Goal: Information Seeking & Learning: Learn about a topic

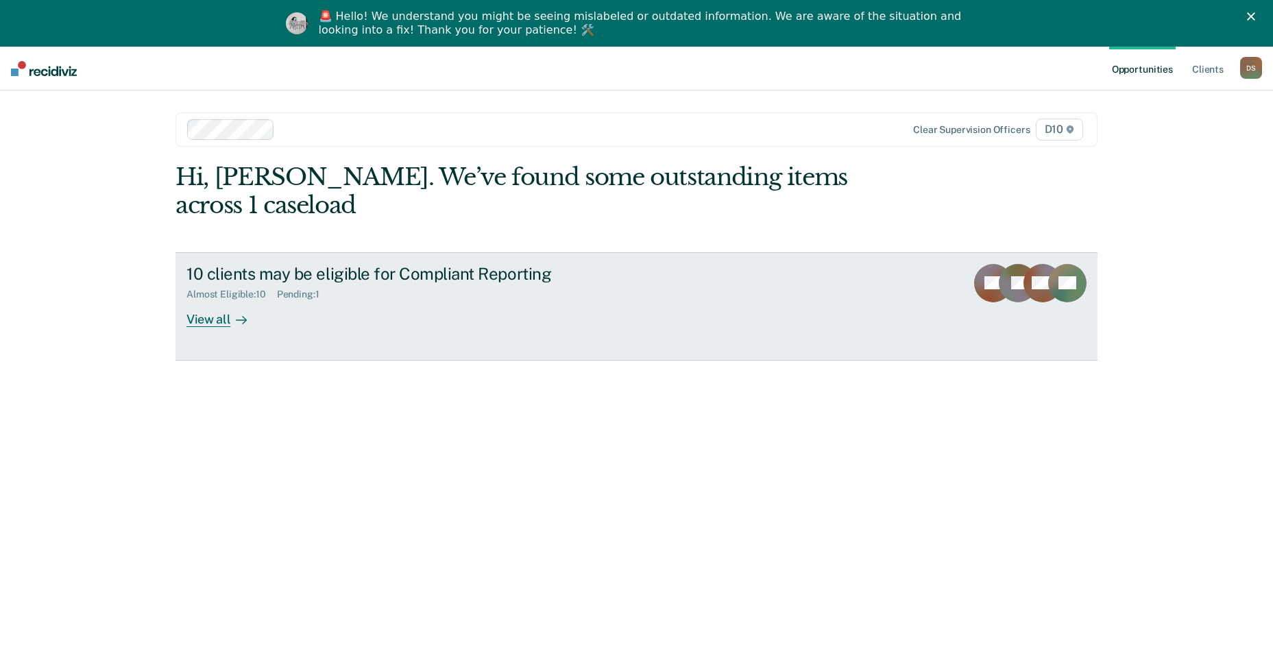
click at [642, 252] on link "10 clients may be eligible for Compliant Reporting Almost Eligible : 10 Pending…" at bounding box center [637, 306] width 922 height 108
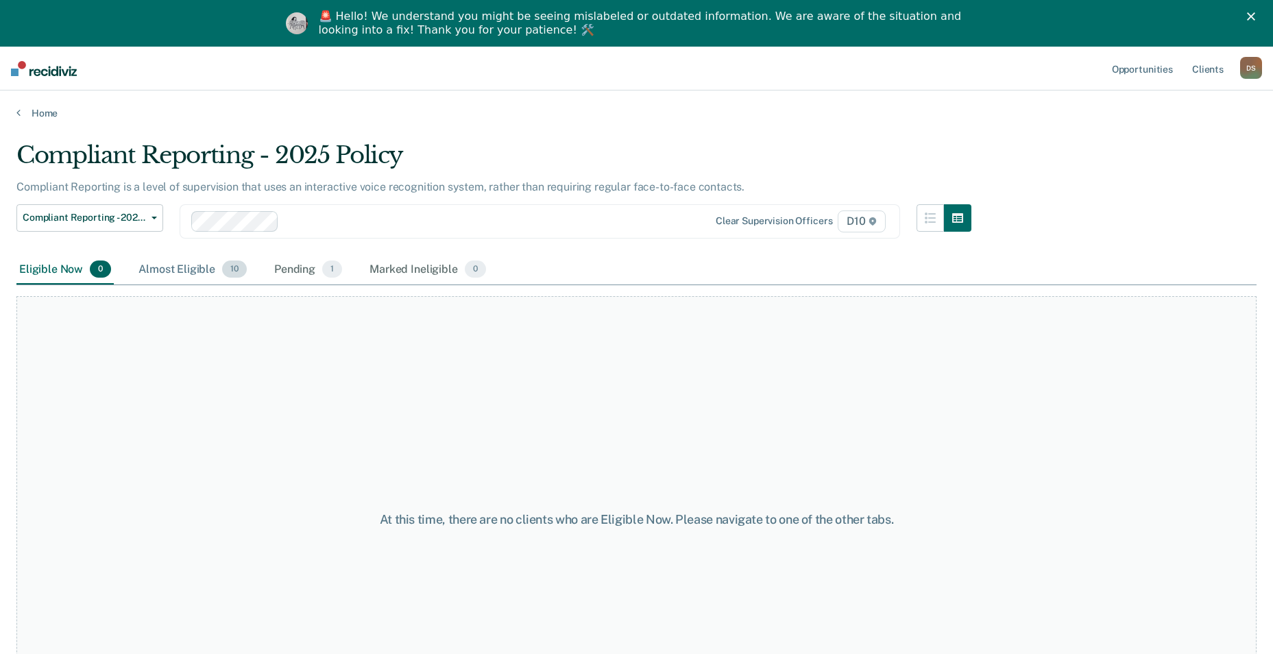
click at [152, 257] on div "Almost Eligible 10" at bounding box center [193, 270] width 114 height 30
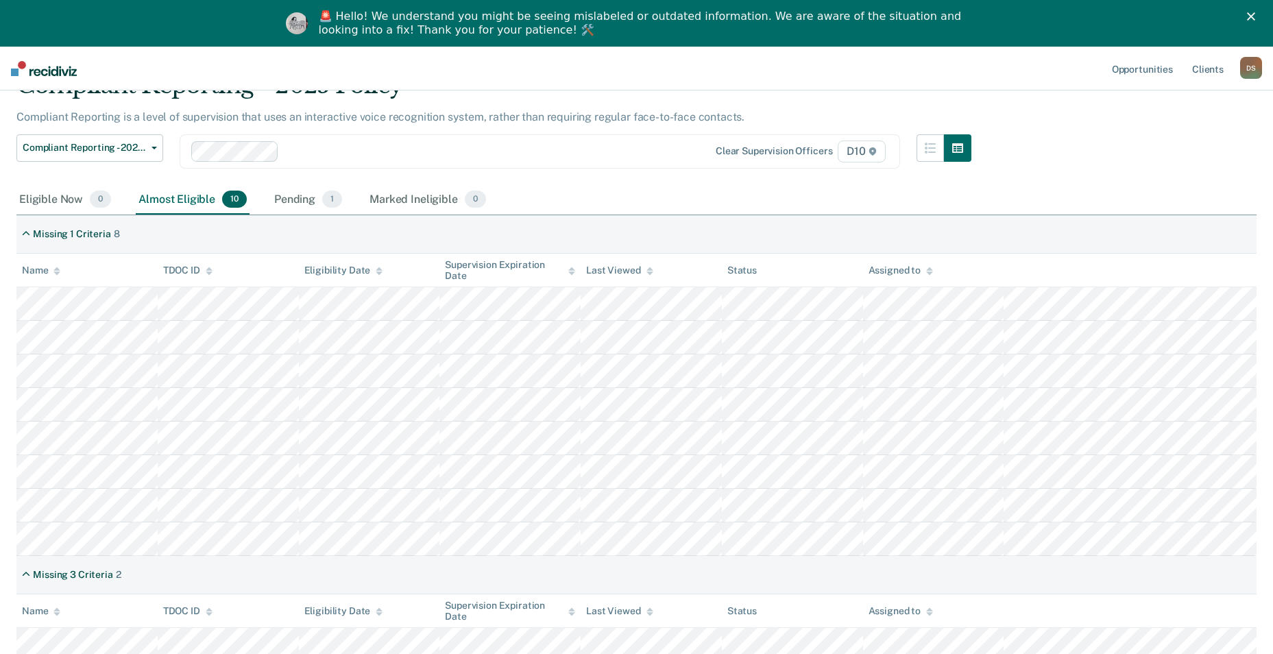
scroll to position [69, 0]
click at [293, 198] on div "Pending 1" at bounding box center [308, 201] width 73 height 30
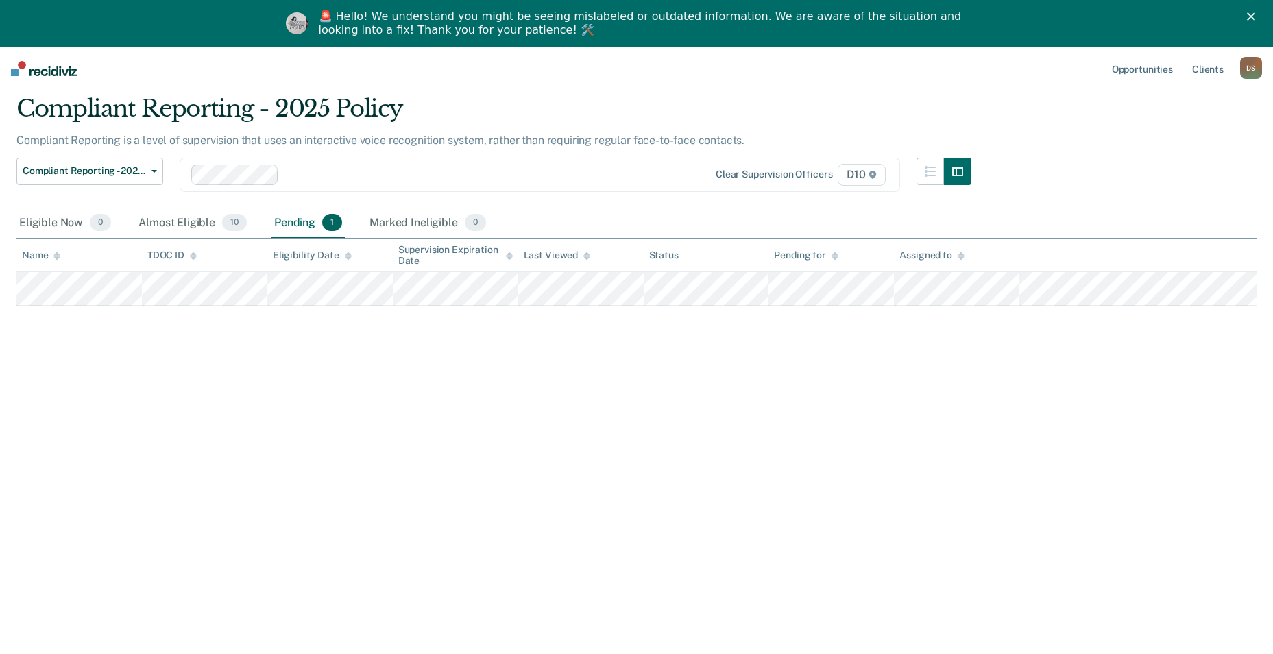
scroll to position [47, 0]
click at [207, 212] on div "Almost Eligible 10" at bounding box center [193, 223] width 114 height 30
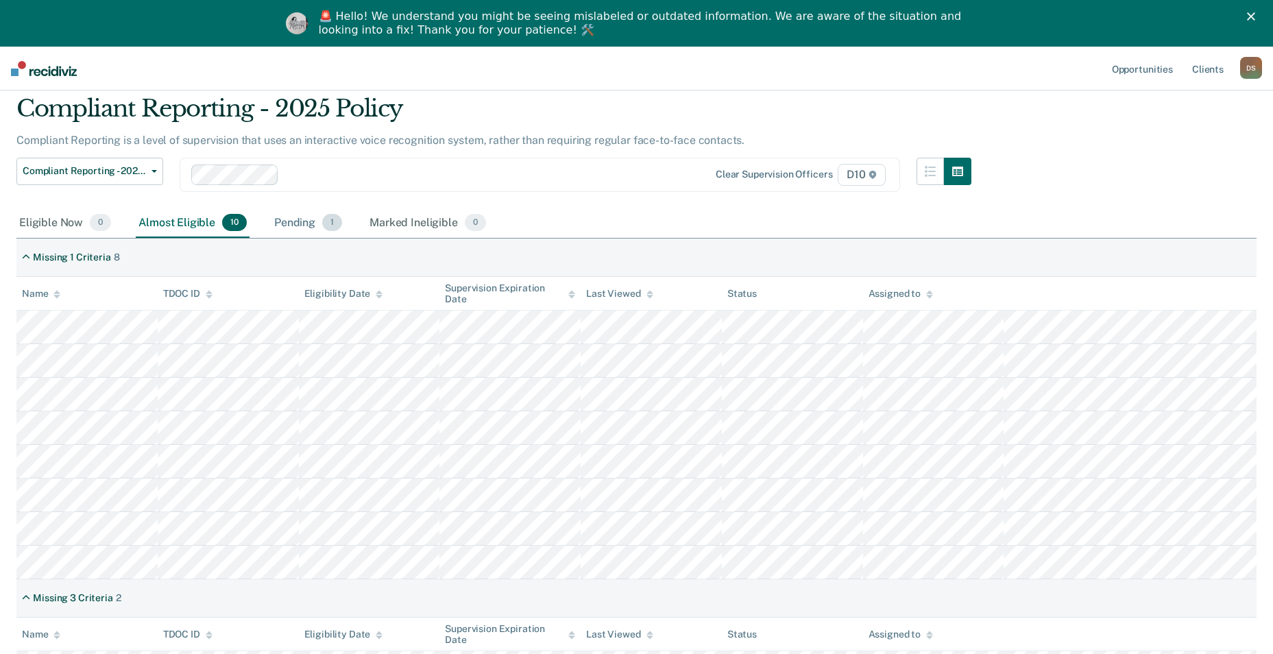
click at [322, 234] on div "Pending 1" at bounding box center [308, 223] width 73 height 30
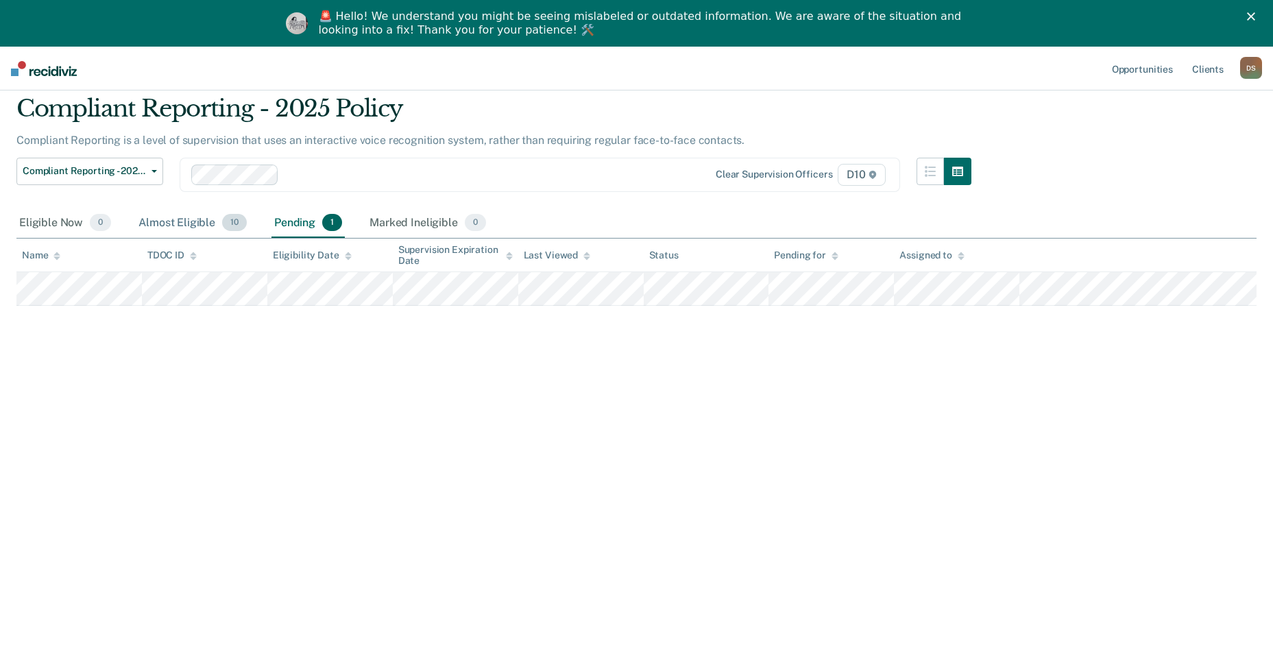
click at [182, 212] on div "Almost Eligible 10" at bounding box center [193, 223] width 114 height 30
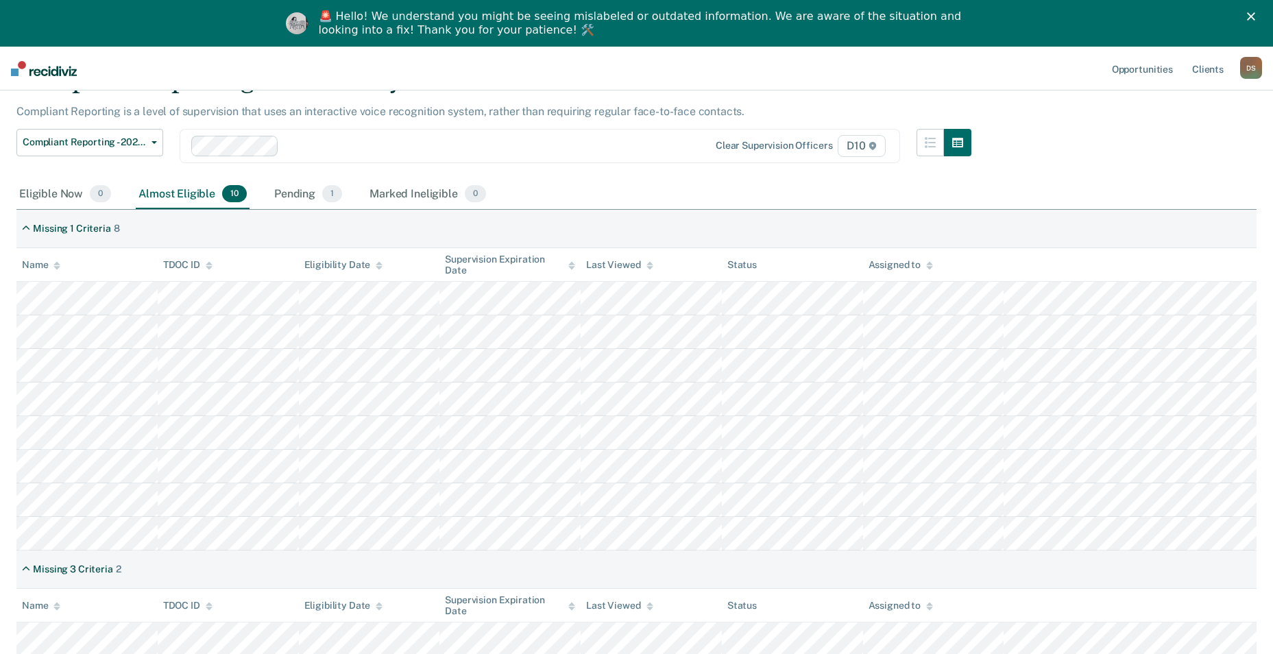
scroll to position [73, 0]
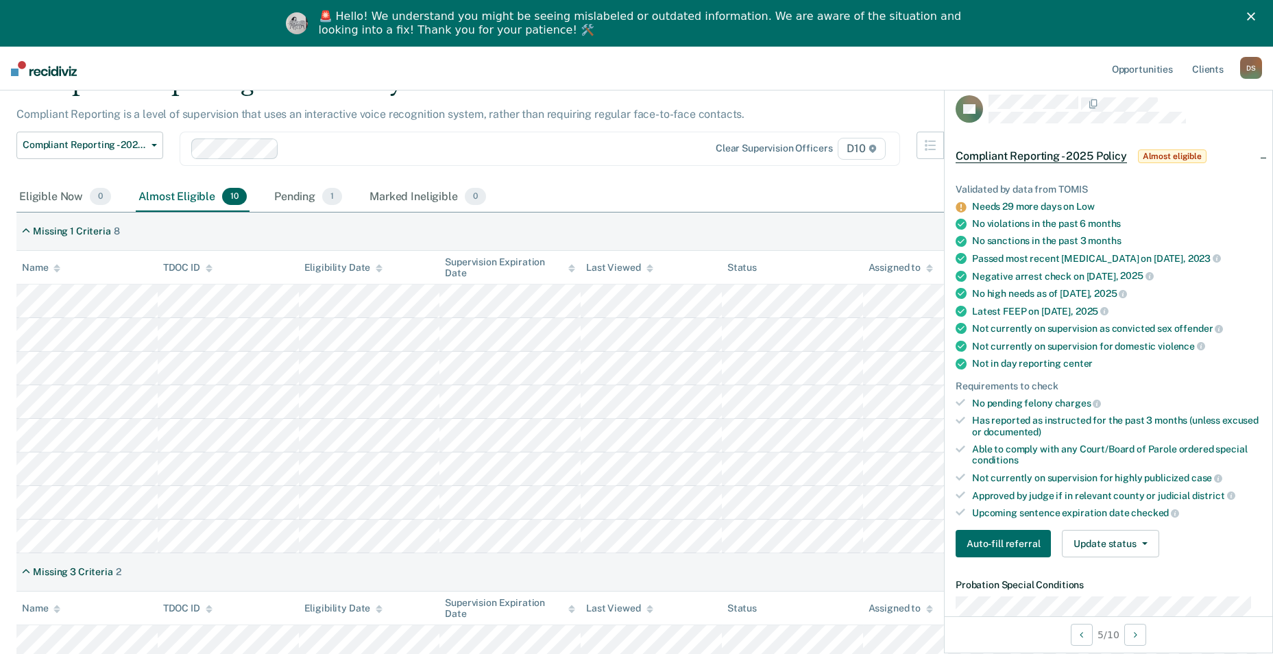
click at [719, 484] on tr at bounding box center [636, 470] width 1240 height 34
click at [668, 555] on div "Missing 3 Criteria 2" at bounding box center [636, 572] width 1240 height 38
click at [673, 553] on div "Missing 3 Criteria 2" at bounding box center [636, 572] width 1240 height 38
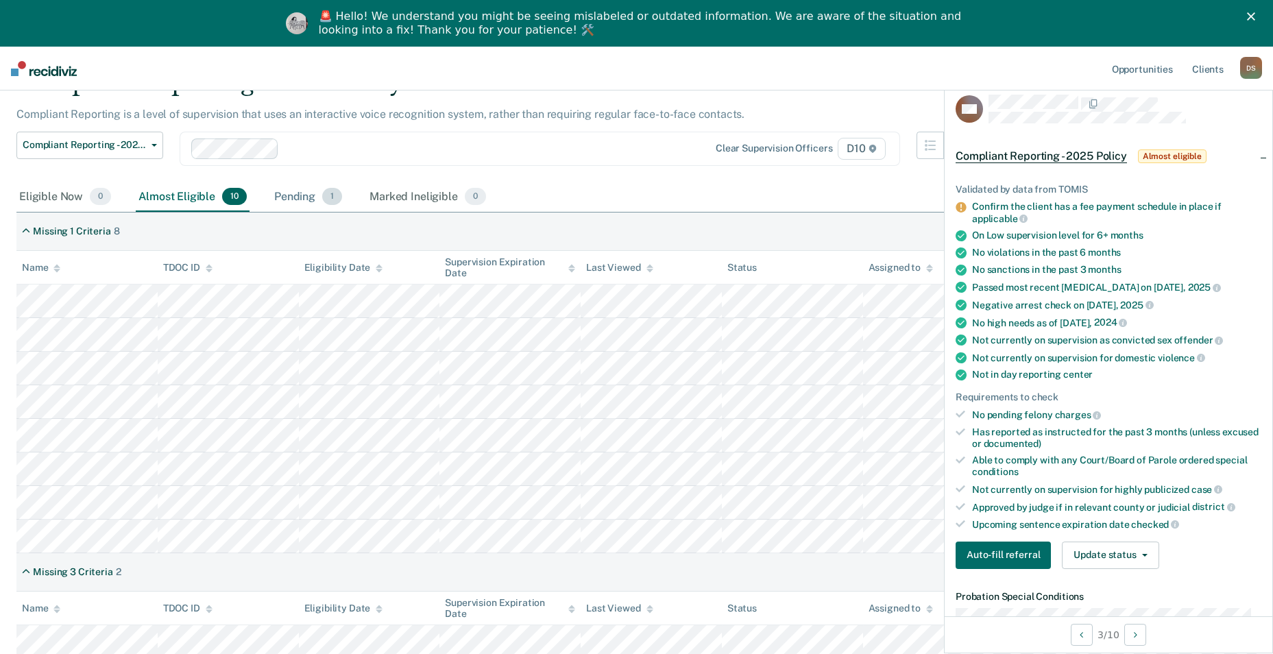
click at [306, 183] on div "Pending 1" at bounding box center [308, 197] width 73 height 30
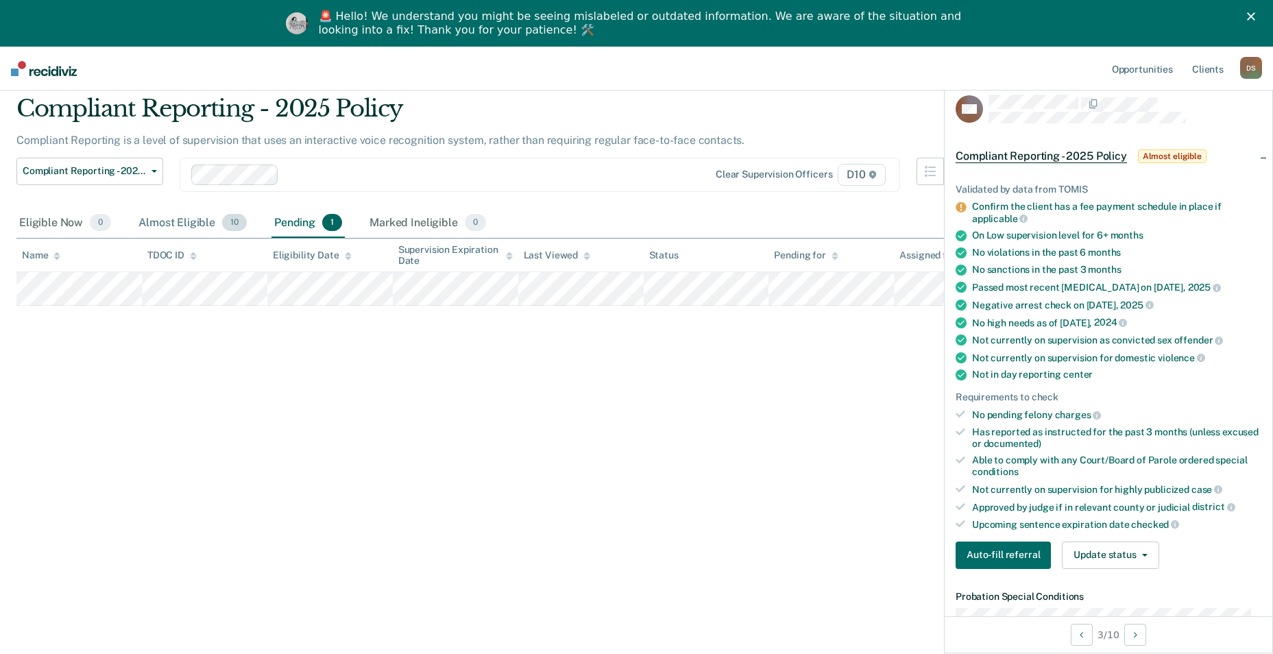
click at [196, 215] on div "Almost Eligible 10" at bounding box center [193, 223] width 114 height 30
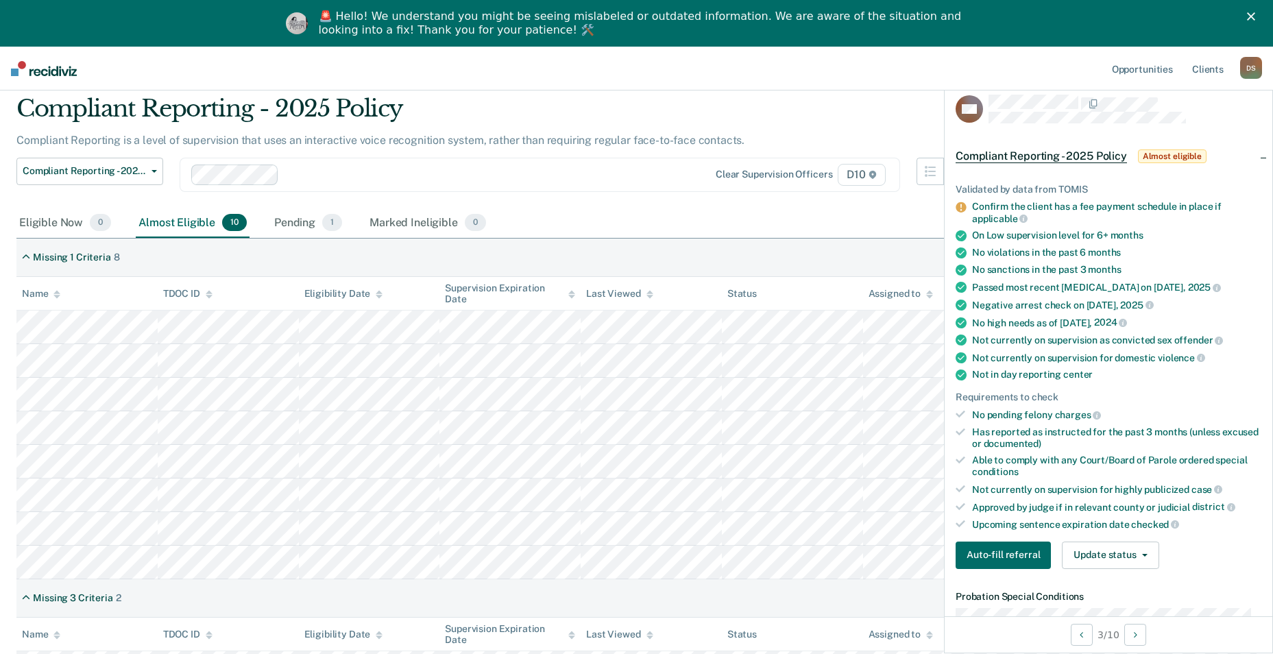
drag, startPoint x: 194, startPoint y: 215, endPoint x: 206, endPoint y: 234, distance: 21.9
click at [206, 234] on div "Almost Eligible 10" at bounding box center [193, 223] width 114 height 30
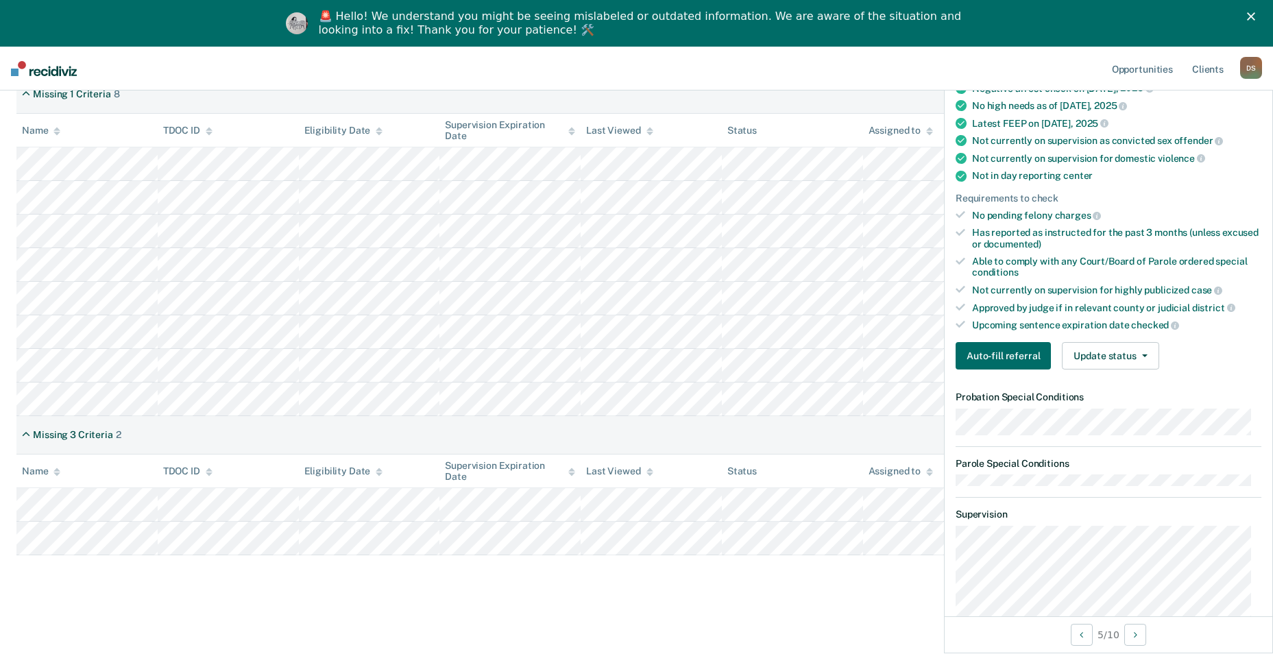
scroll to position [159, 0]
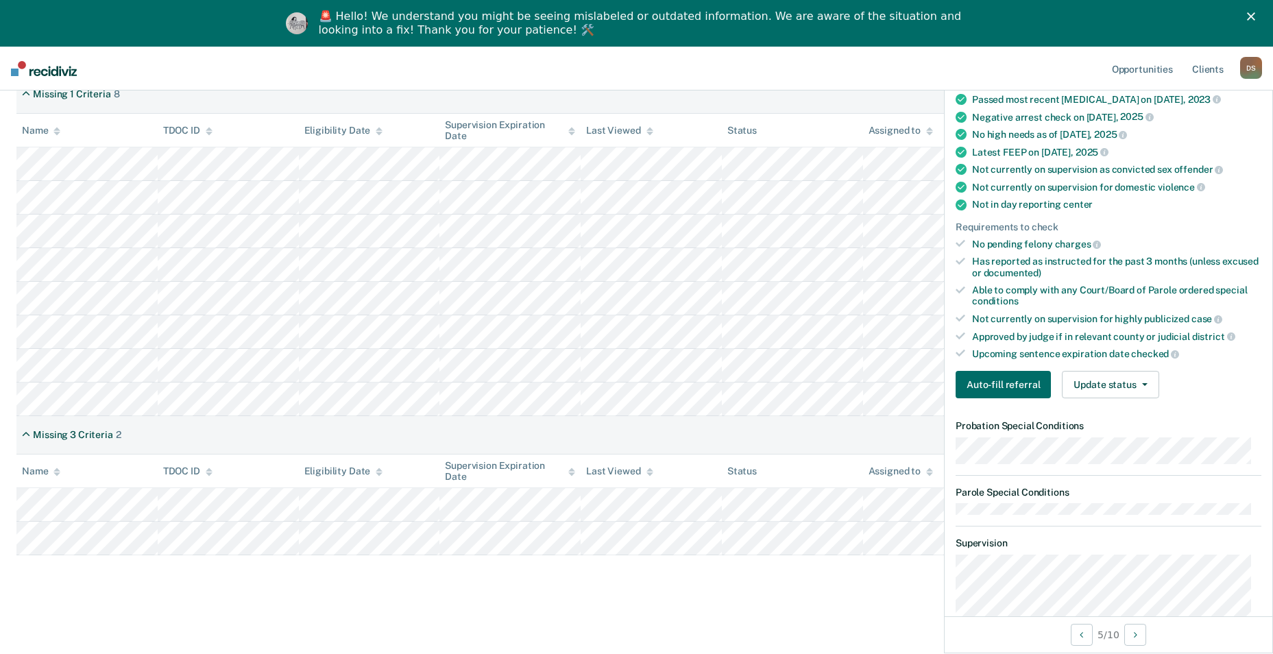
click at [835, 371] on tbody at bounding box center [636, 281] width 1240 height 269
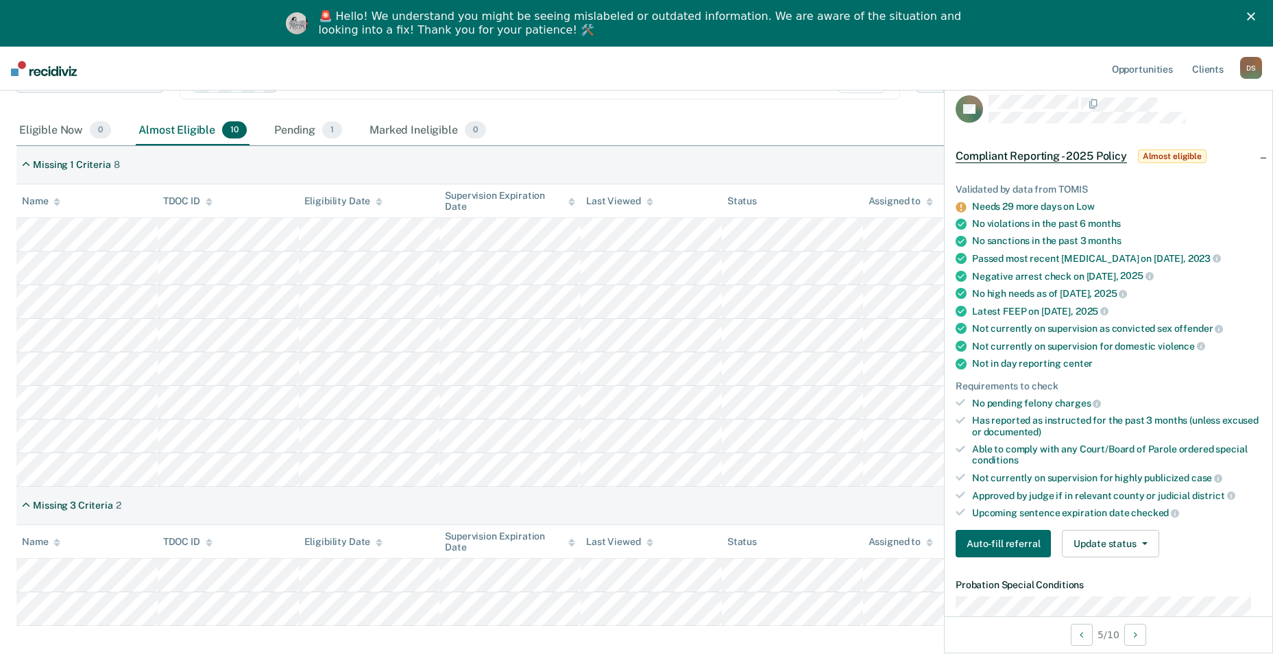
scroll to position [210, 0]
